Goal: Find contact information: Find contact information

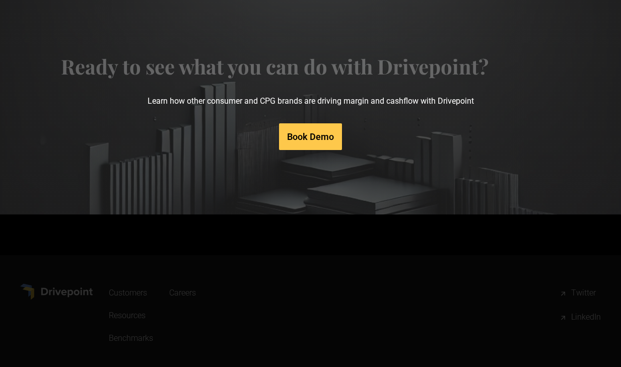
scroll to position [3878, 0]
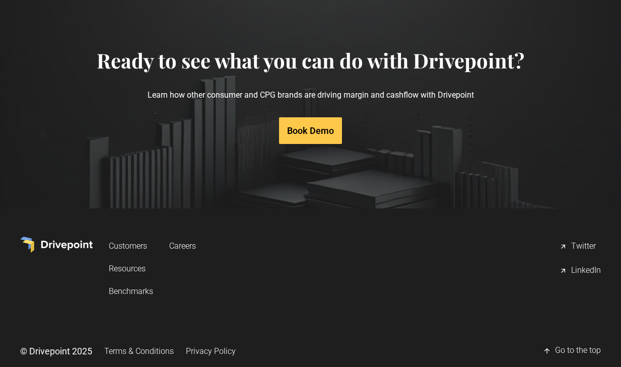
click at [573, 265] on div "LinkedIn" at bounding box center [586, 271] width 30 height 12
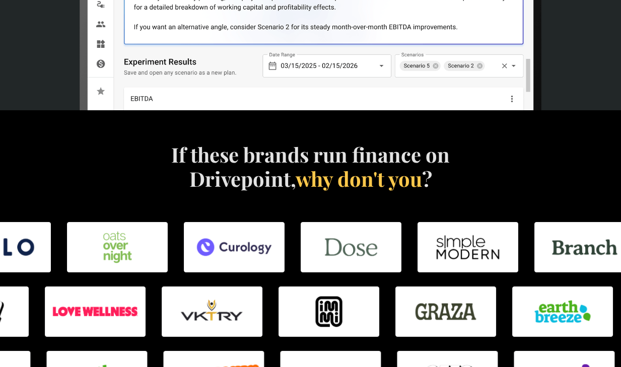
scroll to position [466, 0]
